Goal: Task Accomplishment & Management: Manage account settings

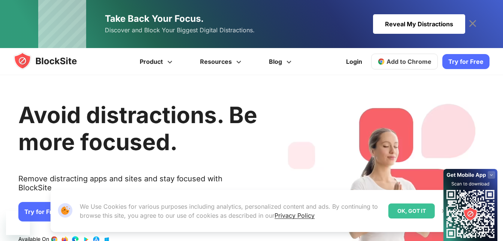
scroll to position [37, 0]
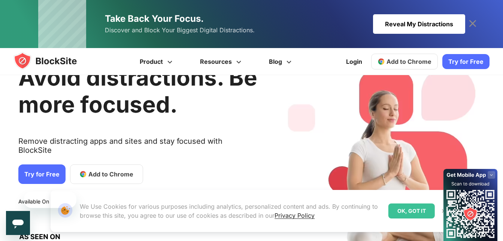
click at [426, 209] on div "OK, GOT IT" at bounding box center [411, 210] width 46 height 15
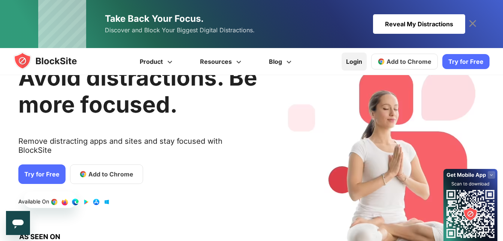
click at [359, 65] on link "Login" at bounding box center [354, 61] width 25 height 18
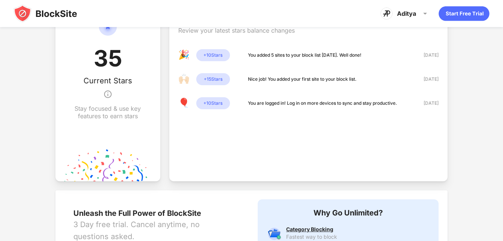
scroll to position [369, 0]
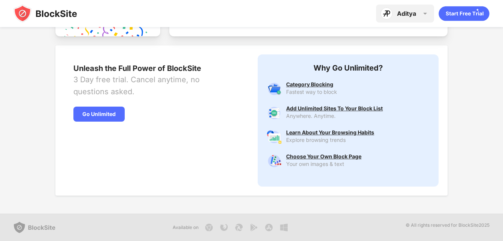
click at [397, 17] on div "Aditya Aditya Prakash View Account Insights Premium Rewards Settings Support Lo…" at bounding box center [405, 13] width 58 height 18
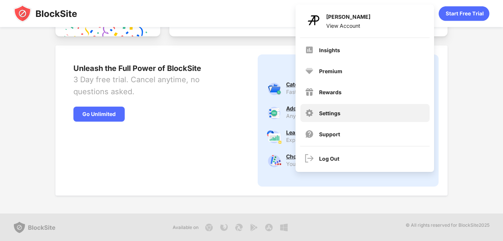
click at [353, 115] on div "Settings" at bounding box center [364, 113] width 129 height 18
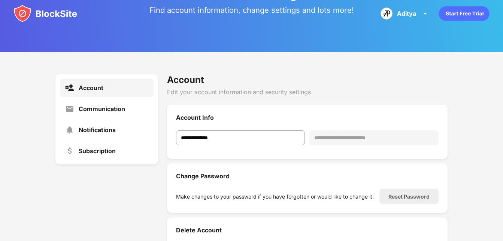
scroll to position [100, 0]
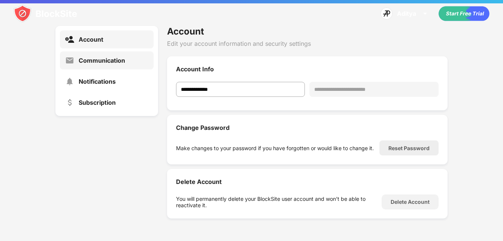
click at [113, 65] on div "Communication" at bounding box center [107, 60] width 94 height 18
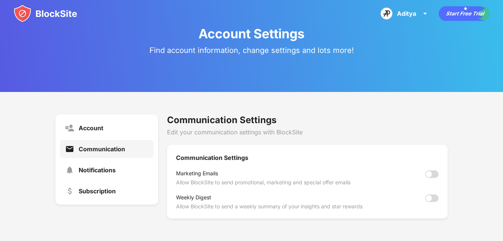
scroll to position [12, 0]
click at [89, 172] on div "Notifications" at bounding box center [97, 169] width 37 height 7
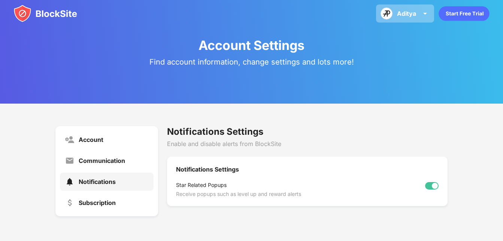
click at [389, 17] on img at bounding box center [387, 13] width 12 height 12
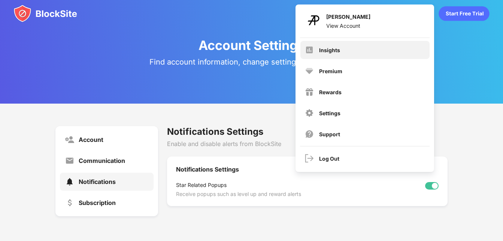
click at [361, 53] on div "Insights" at bounding box center [364, 50] width 129 height 18
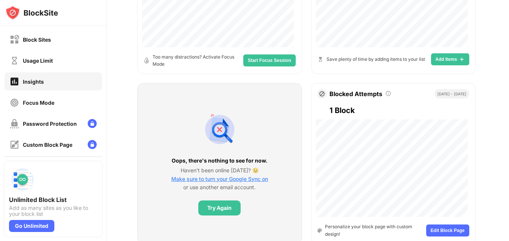
scroll to position [300, 0]
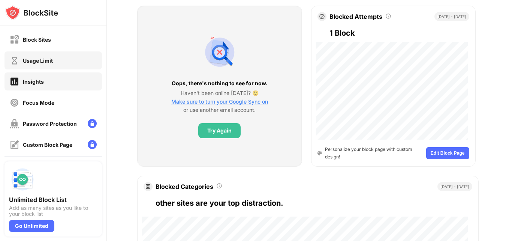
click at [51, 61] on div "Usage Limit" at bounding box center [38, 60] width 30 height 6
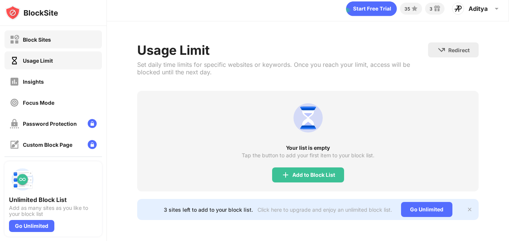
click at [58, 46] on div "Block Sites" at bounding box center [52, 39] width 97 height 18
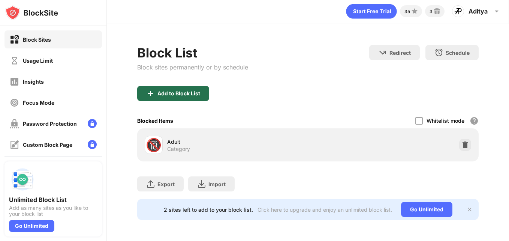
click at [202, 86] on div "Add to Block List" at bounding box center [173, 93] width 72 height 15
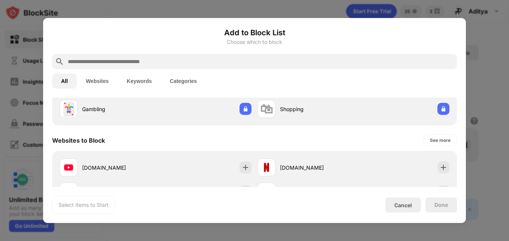
scroll to position [75, 0]
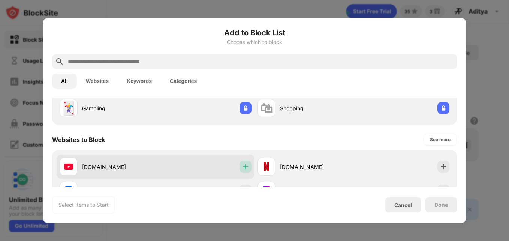
click at [242, 163] on img at bounding box center [245, 166] width 7 height 7
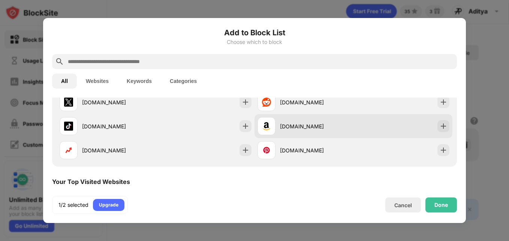
scroll to position [150, 0]
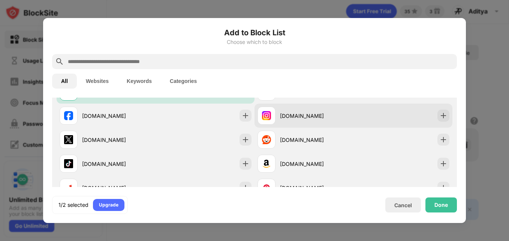
click at [330, 121] on div "instagram.com" at bounding box center [305, 115] width 96 height 18
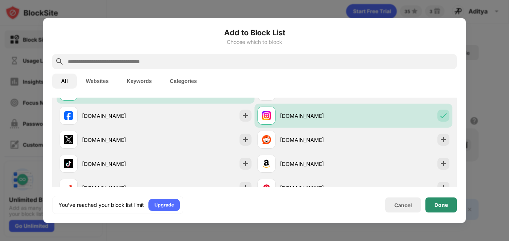
click at [432, 204] on div "Done" at bounding box center [440, 204] width 31 height 15
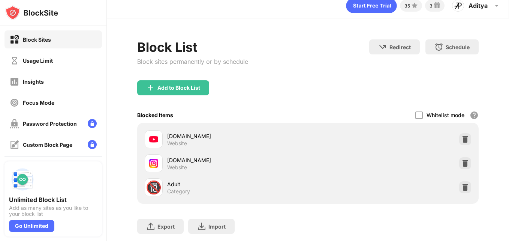
scroll to position [55, 0]
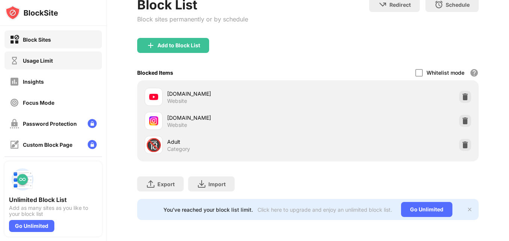
click at [73, 67] on div "Usage Limit" at bounding box center [52, 60] width 97 height 18
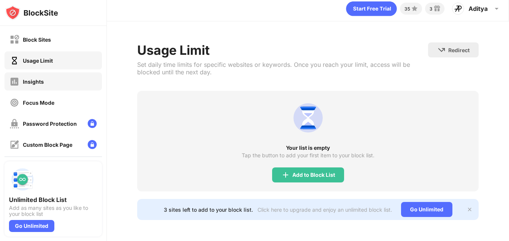
click at [64, 82] on div "Insights" at bounding box center [52, 81] width 97 height 18
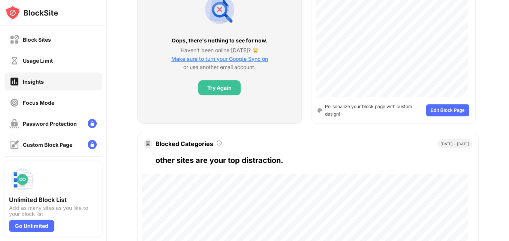
scroll to position [419, 0]
